Goal: Task Accomplishment & Management: Manage account settings

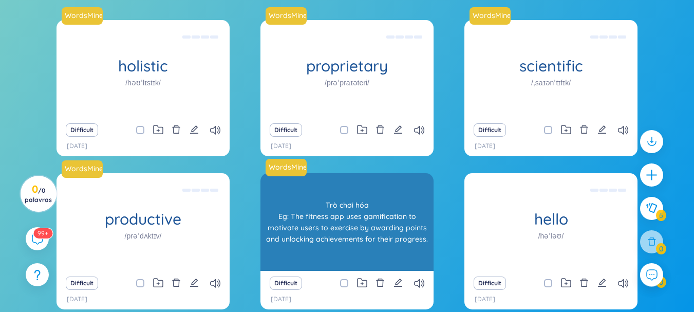
scroll to position [154, 0]
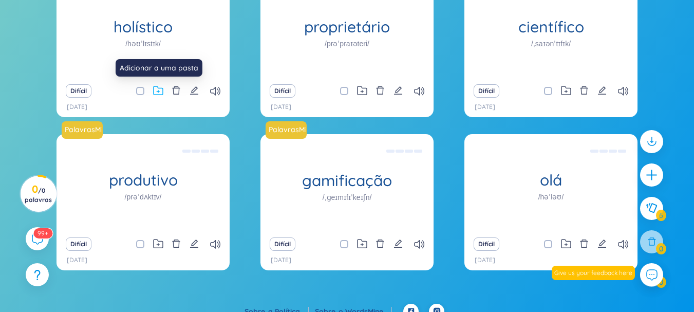
click at [159, 91] on icon at bounding box center [158, 91] width 10 height 10
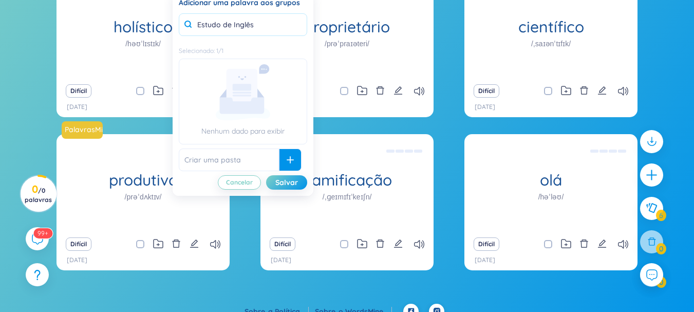
type input "Estudo de Inglês"
click at [287, 161] on icon at bounding box center [290, 159] width 7 height 7
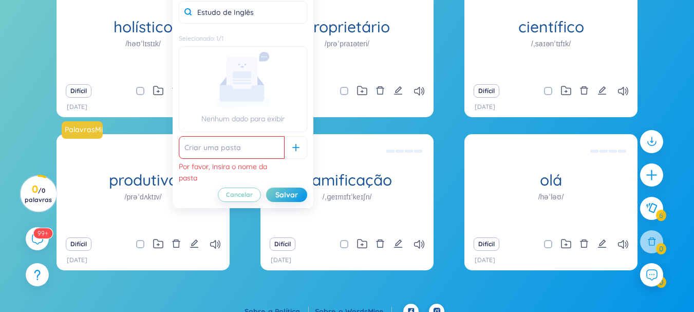
click at [229, 79] on rect at bounding box center [242, 77] width 31 height 41
click at [279, 194] on font "Salvar" at bounding box center [286, 194] width 23 height 9
click at [246, 192] on font "Cancelar" at bounding box center [239, 195] width 27 height 8
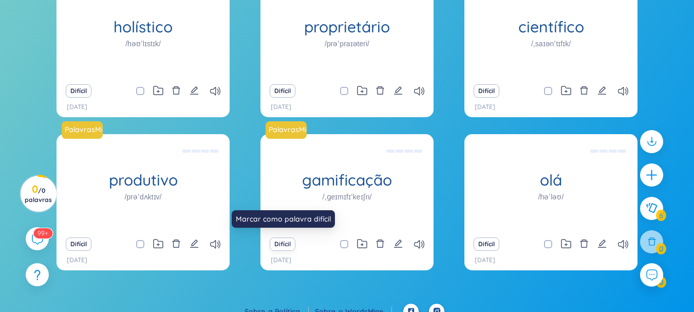
click at [284, 243] on font "Difícil" at bounding box center [282, 244] width 16 height 8
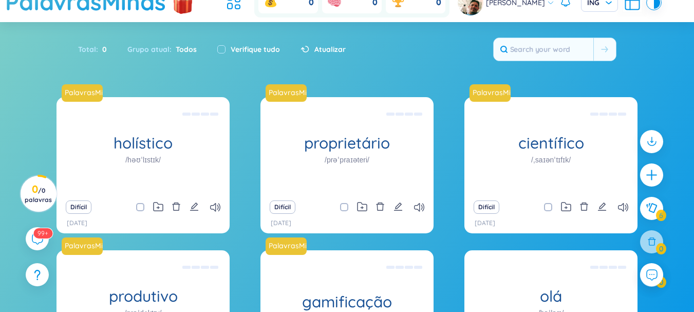
scroll to position [0, 0]
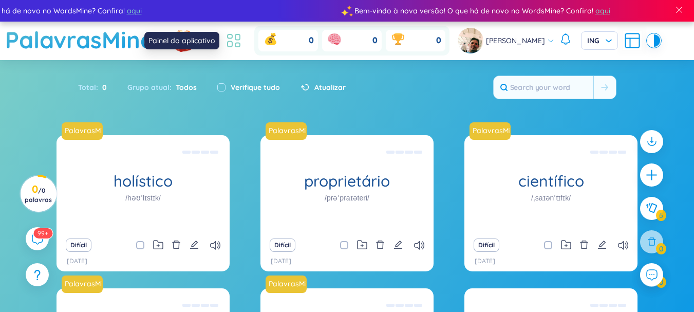
click at [242, 39] on icon at bounding box center [234, 40] width 18 height 18
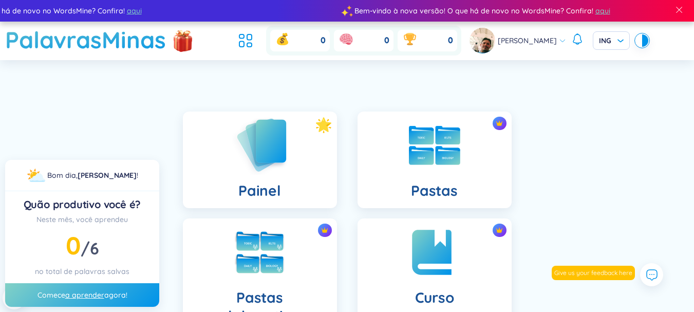
click at [282, 163] on img at bounding box center [260, 145] width 57 height 59
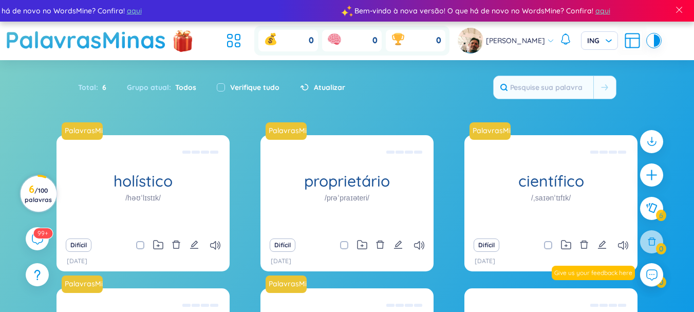
click at [35, 191] on font "/" at bounding box center [36, 190] width 4 height 8
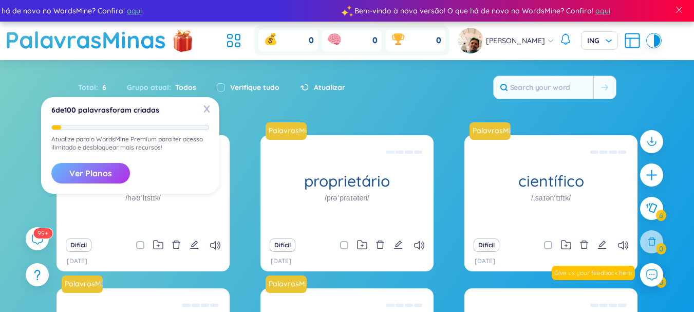
click at [94, 176] on font "Ver Planos" at bounding box center [90, 173] width 43 height 10
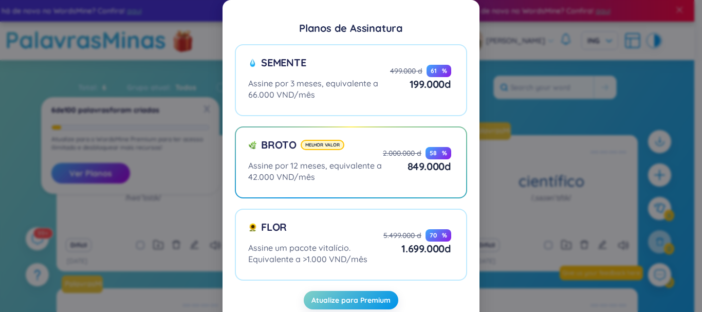
click at [575, 150] on div "Planos de Assinatura Semente Assine por 3 meses, equivalente a 66.000 VND/mês 4…" at bounding box center [351, 156] width 702 height 312
